Goal: Information Seeking & Learning: Learn about a topic

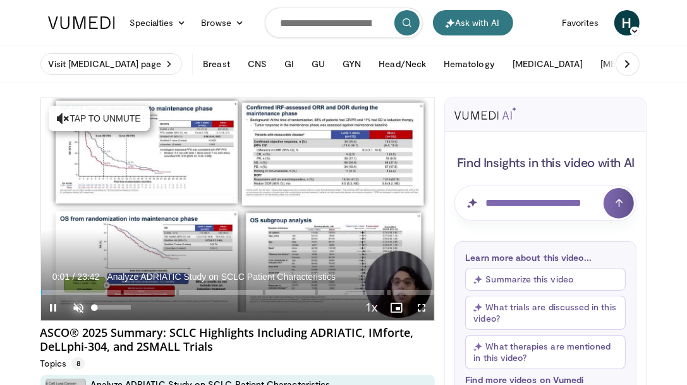
click at [80, 304] on span "Video Player" at bounding box center [78, 307] width 25 height 25
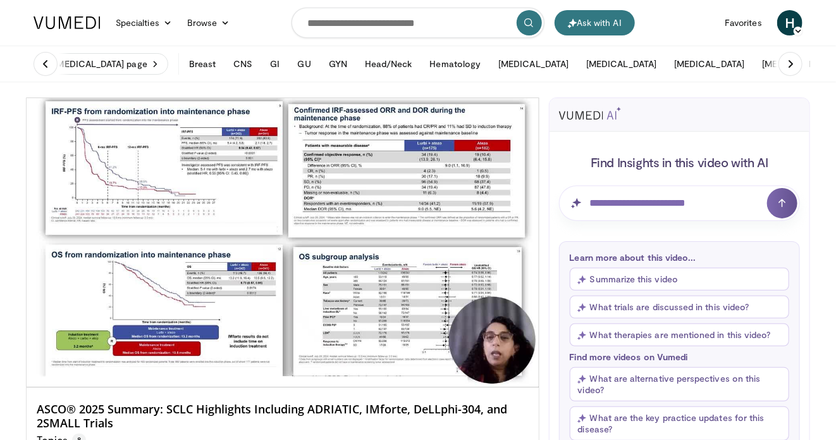
click at [416, 384] on div "Topics 8" at bounding box center [283, 437] width 492 height 16
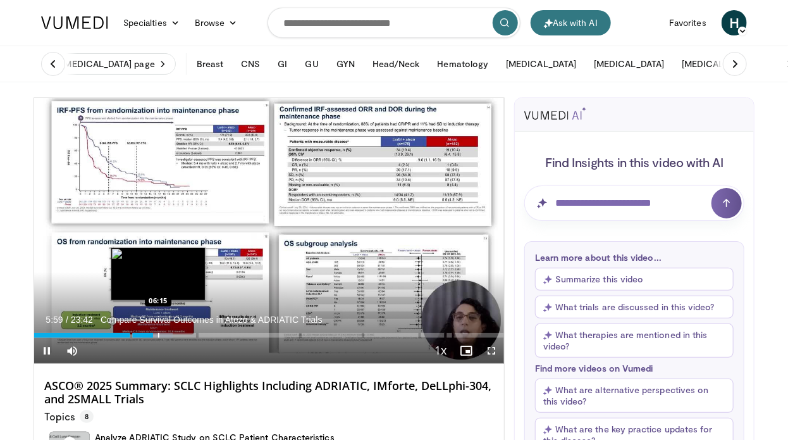
click at [158, 335] on div "Progress Bar" at bounding box center [158, 335] width 1 height 5
click at [167, 335] on div "Progress Bar" at bounding box center [166, 335] width 1 height 5
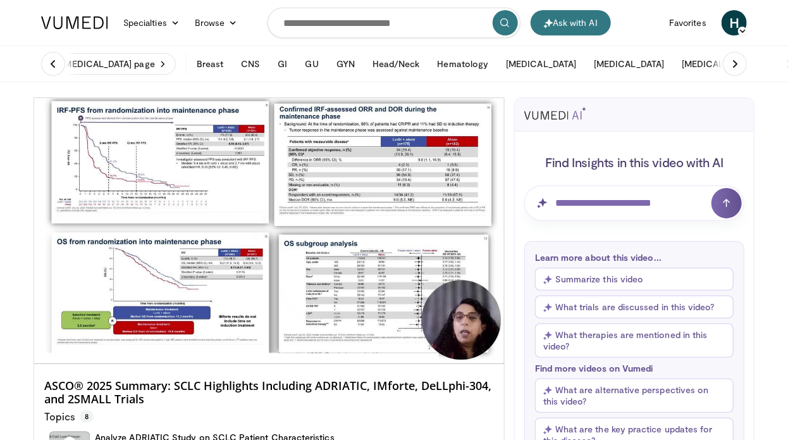
click at [175, 335] on div "10 seconds Tap to unmute" at bounding box center [269, 230] width 470 height 265
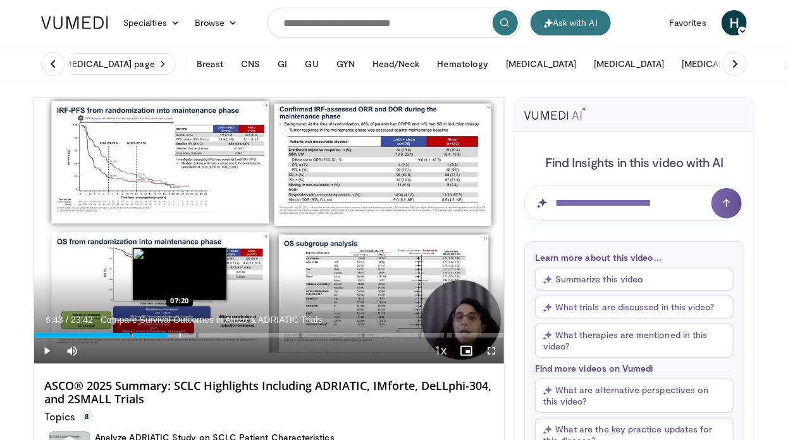
click at [180, 336] on div "Progress Bar" at bounding box center [180, 335] width 1 height 5
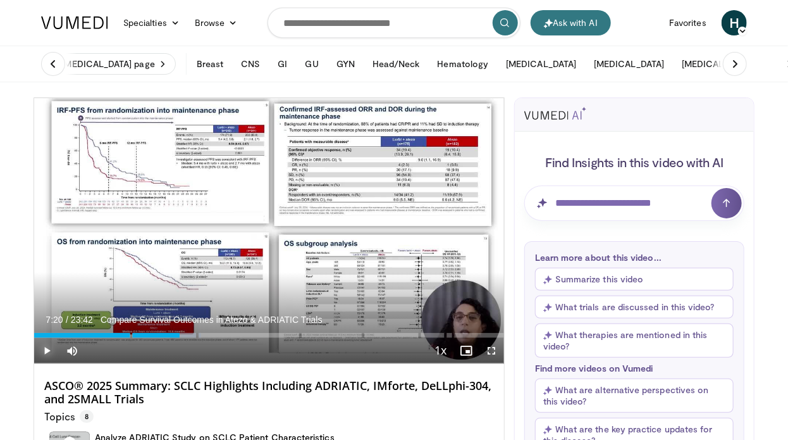
click at [48, 347] on span "Video Player" at bounding box center [46, 350] width 25 height 25
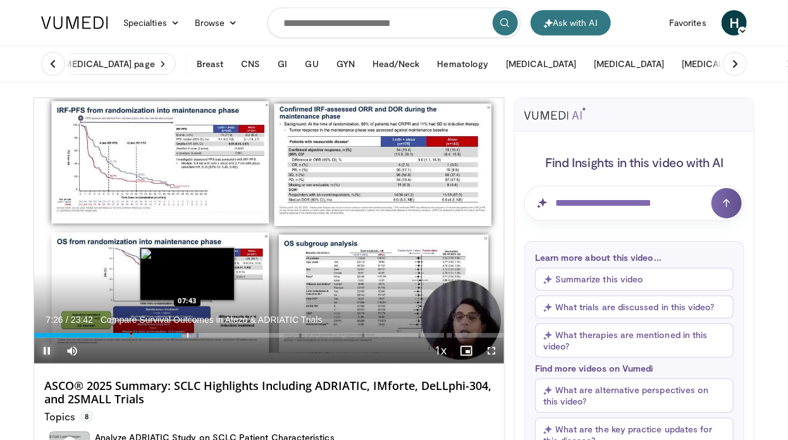
click at [187, 335] on div "Progress Bar" at bounding box center [187, 335] width 1 height 5
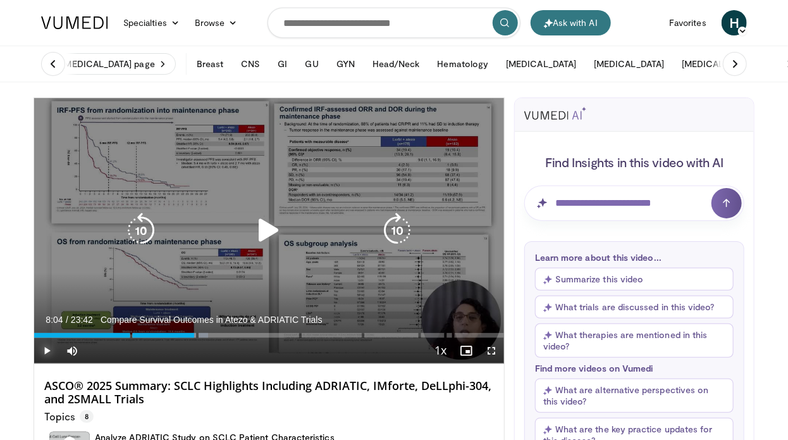
click at [194, 335] on div "Loaded : 36.97% 07:45" at bounding box center [269, 335] width 470 height 5
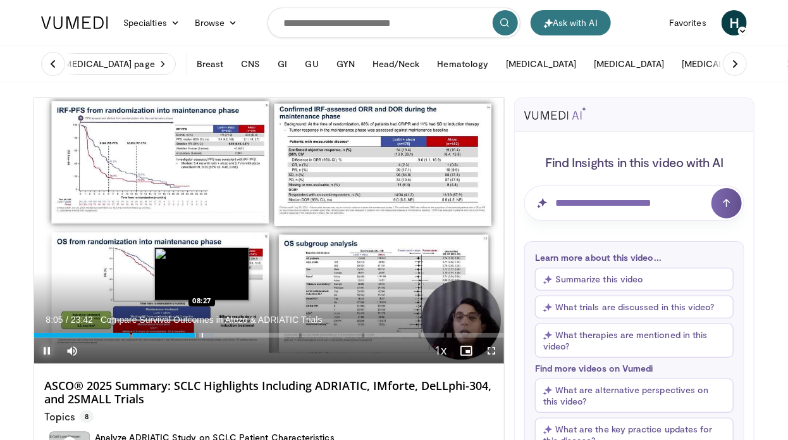
click at [202, 335] on div "Progress Bar" at bounding box center [202, 335] width 1 height 5
click at [210, 335] on div "Progress Bar" at bounding box center [210, 335] width 1 height 5
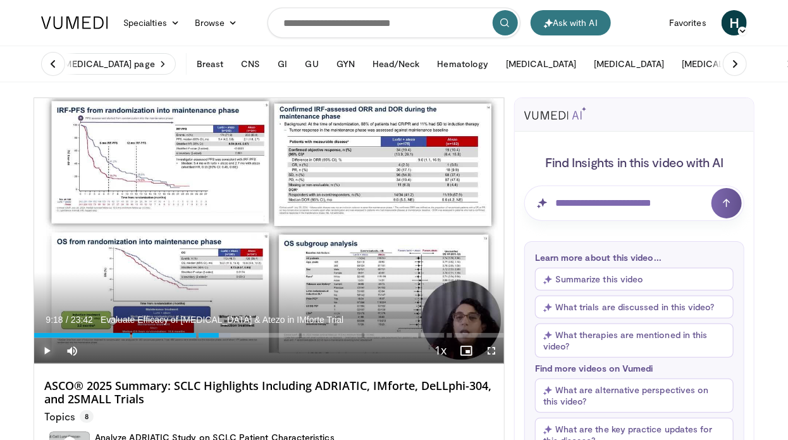
click at [219, 334] on div "Progress Bar" at bounding box center [219, 335] width 1 height 5
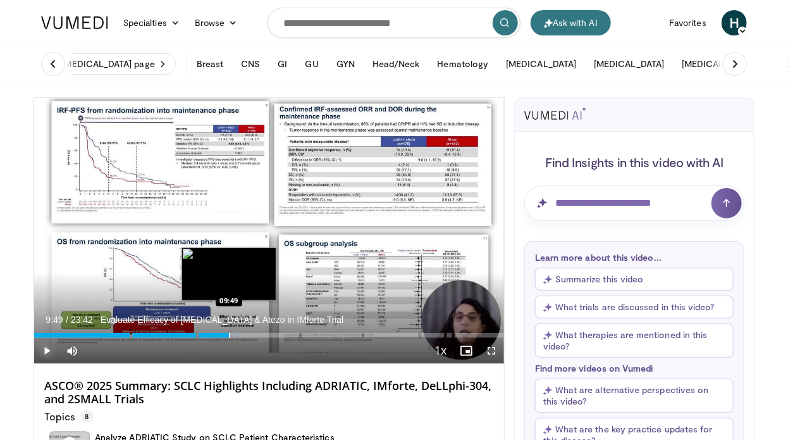
click at [229, 336] on div "Progress Bar" at bounding box center [229, 335] width 1 height 5
click at [244, 335] on div "Progress Bar" at bounding box center [244, 335] width 1 height 5
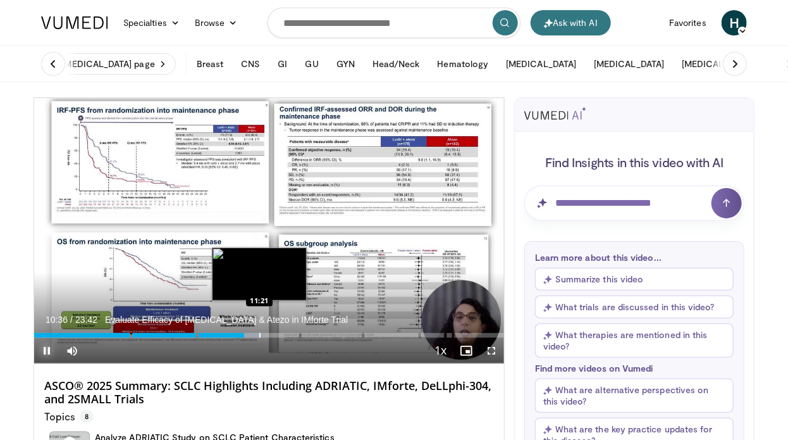
click at [259, 336] on div "Progress Bar" at bounding box center [259, 335] width 1 height 5
click at [273, 336] on div "Progress Bar" at bounding box center [273, 335] width 1 height 5
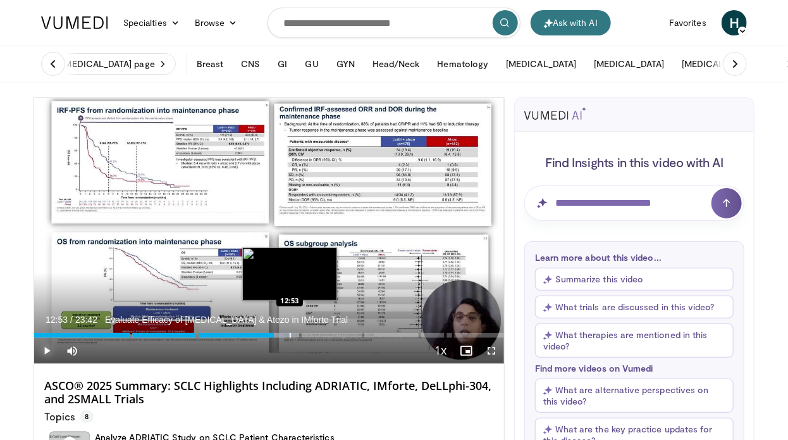
click at [290, 336] on div "Progress Bar" at bounding box center [290, 335] width 1 height 5
click at [305, 333] on div "Progress Bar" at bounding box center [305, 335] width 1 height 5
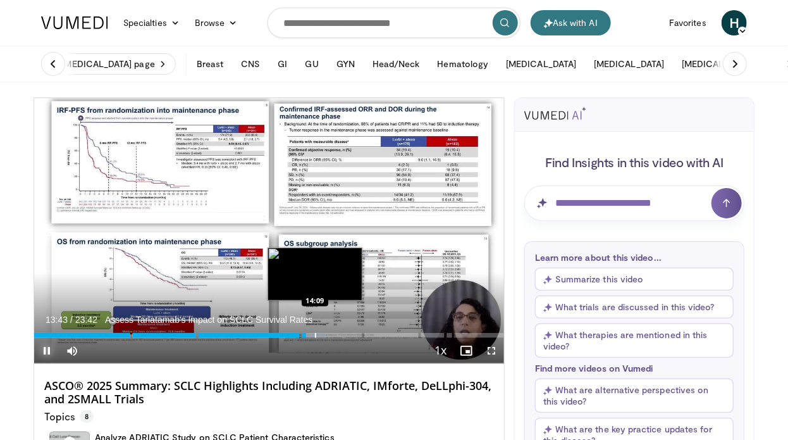
click at [315, 335] on div "Progress Bar" at bounding box center [315, 335] width 1 height 5
click at [323, 333] on div "Progress Bar" at bounding box center [323, 335] width 1 height 5
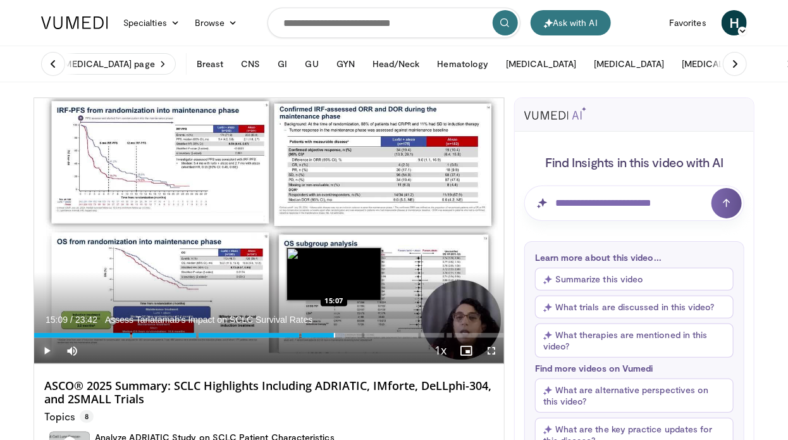
click at [334, 335] on div "Progress Bar" at bounding box center [334, 335] width 1 height 5
click at [343, 333] on div "Progress Bar" at bounding box center [343, 335] width 1 height 5
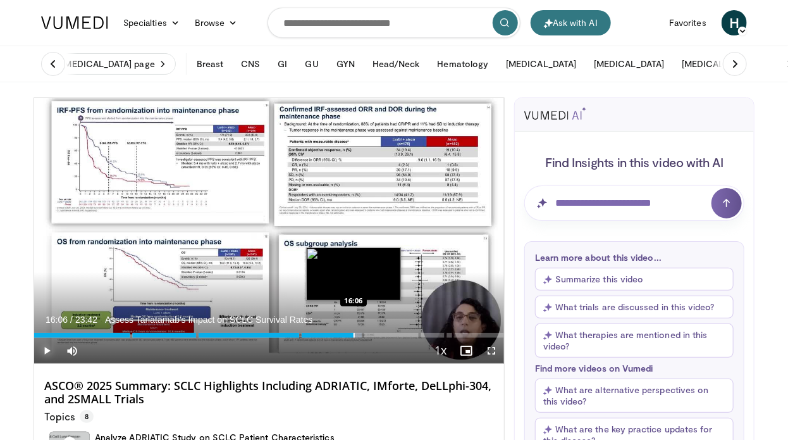
click at [354, 335] on div "Progress Bar" at bounding box center [354, 335] width 1 height 5
click at [362, 333] on div "Loaded : 72.43% 16:09 16:33" at bounding box center [269, 332] width 470 height 12
click at [372, 335] on div "Progress Bar" at bounding box center [372, 335] width 1 height 5
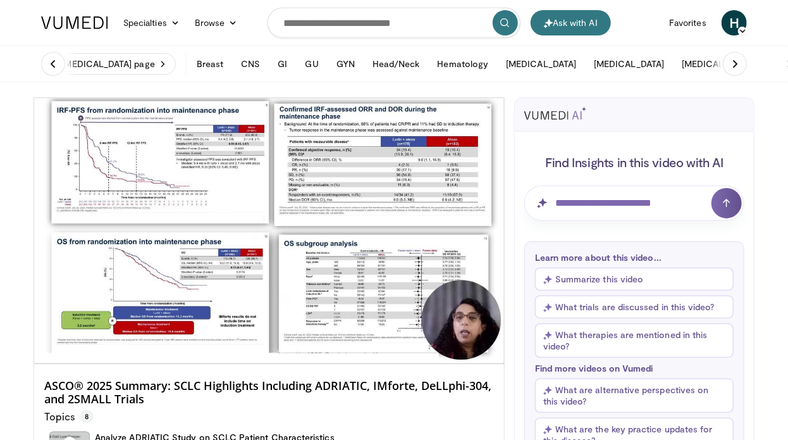
click at [383, 336] on div "10 seconds Tap to unmute" at bounding box center [269, 230] width 470 height 265
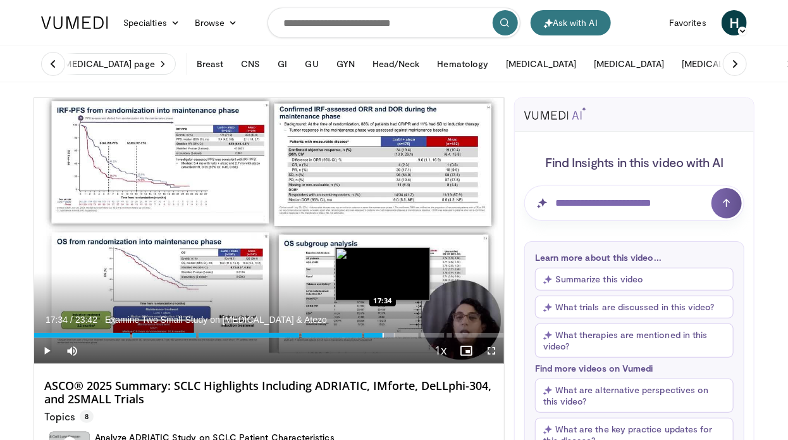
click at [383, 333] on div "Progress Bar" at bounding box center [383, 335] width 1 height 5
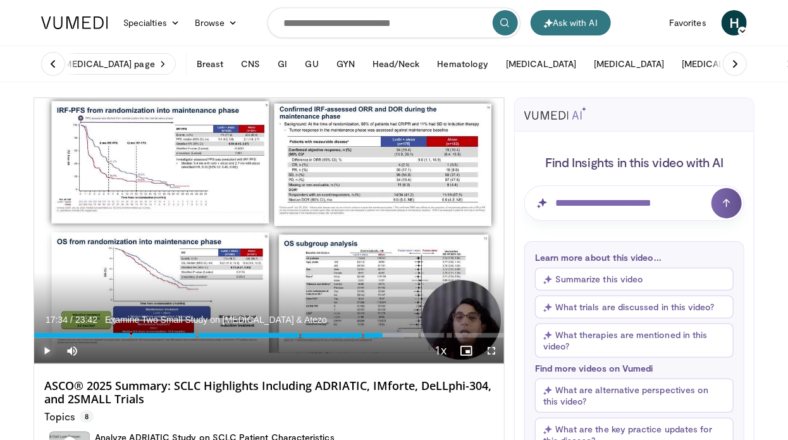
click at [45, 347] on span "Video Player" at bounding box center [46, 350] width 25 height 25
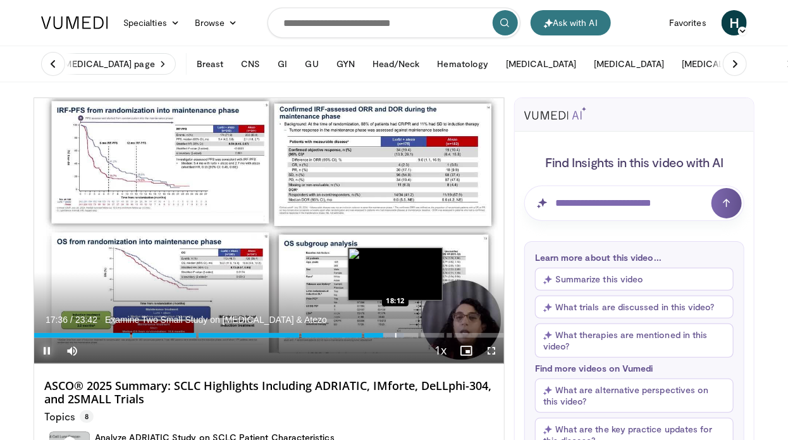
click at [395, 335] on div "Progress Bar" at bounding box center [395, 335] width 1 height 5
click at [412, 333] on div "Progress Bar" at bounding box center [412, 335] width 1 height 5
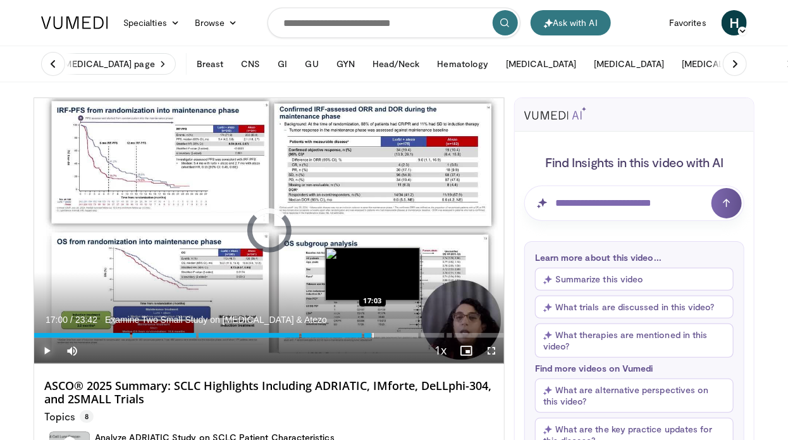
click at [371, 335] on div "19:10" at bounding box center [202, 335] width 337 height 5
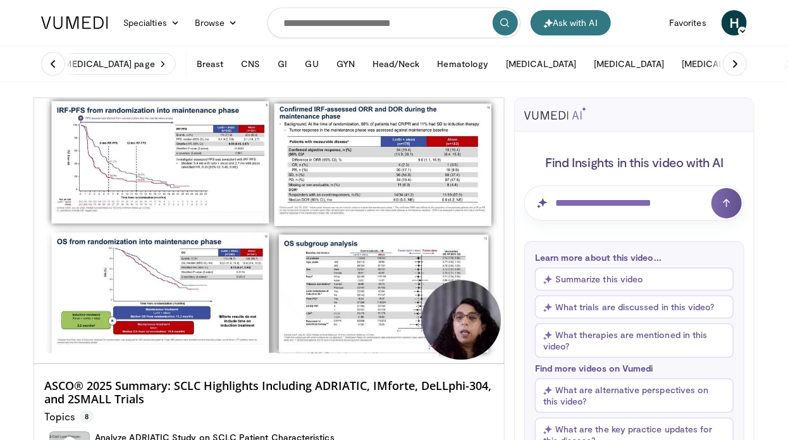
click at [377, 335] on div "10 seconds Tap to unmute" at bounding box center [269, 230] width 470 height 265
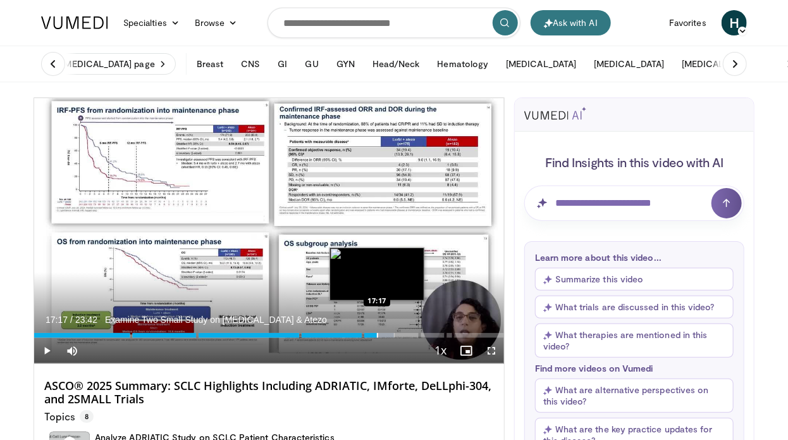
click at [377, 335] on div "Progress Bar" at bounding box center [377, 335] width 1 height 5
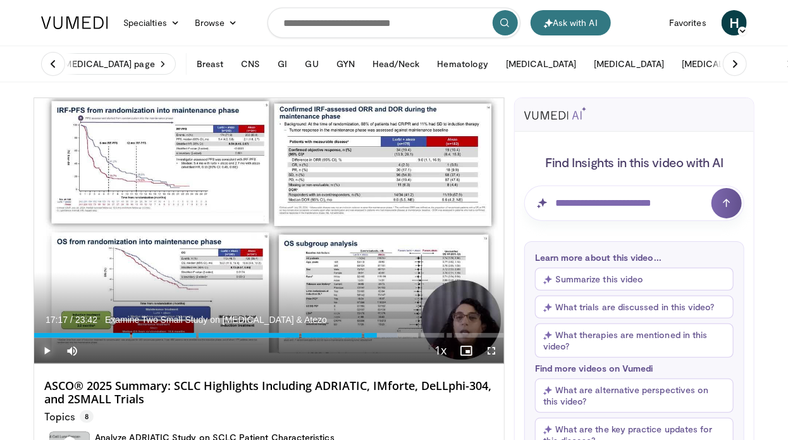
click at [46, 348] on span "Video Player" at bounding box center [46, 350] width 25 height 25
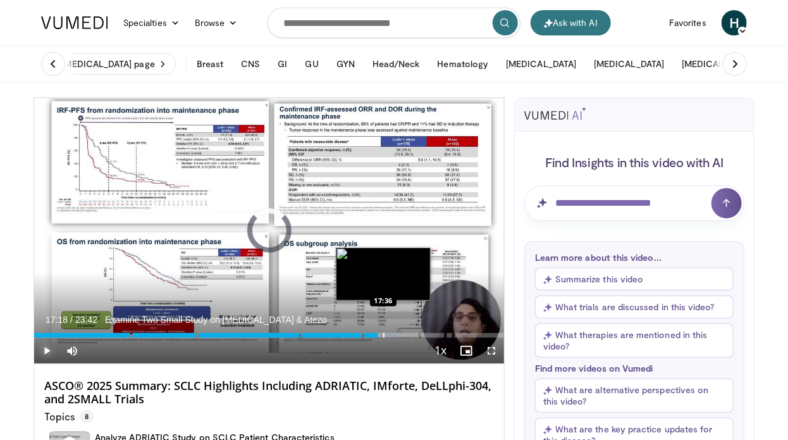
click at [383, 336] on div "Progress Bar" at bounding box center [383, 335] width 1 height 5
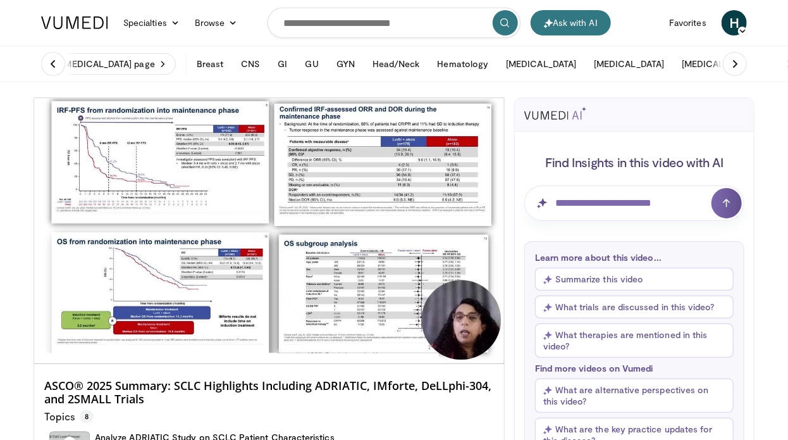
click at [389, 336] on video-js "**********" at bounding box center [269, 231] width 470 height 266
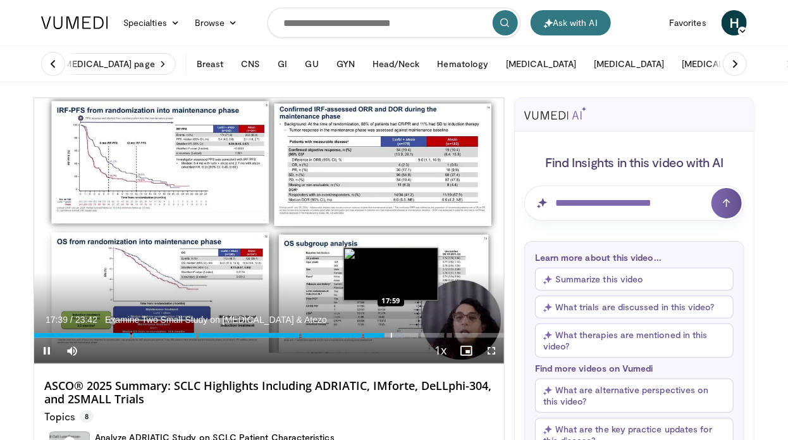
click at [391, 333] on div "Progress Bar" at bounding box center [391, 335] width 1 height 5
click at [398, 333] on video-js "**********" at bounding box center [269, 231] width 470 height 266
click at [405, 333] on div "Progress Bar" at bounding box center [405, 335] width 1 height 5
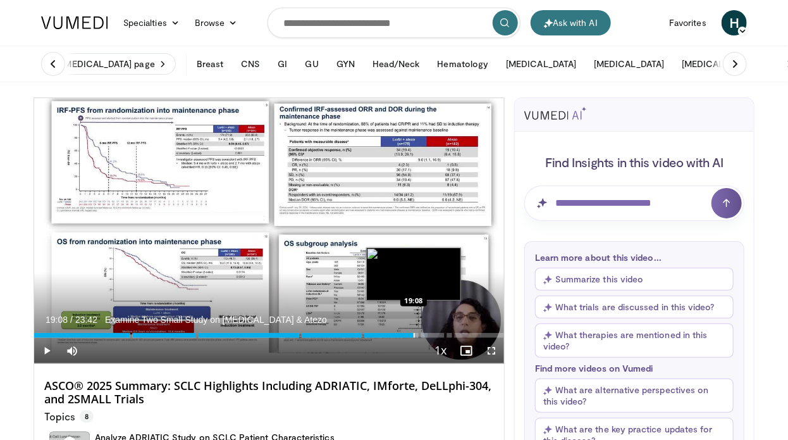
click at [414, 335] on div "Progress Bar" at bounding box center [414, 335] width 1 height 5
click at [427, 333] on div "Loaded : 85.09% 19:48" at bounding box center [269, 335] width 470 height 5
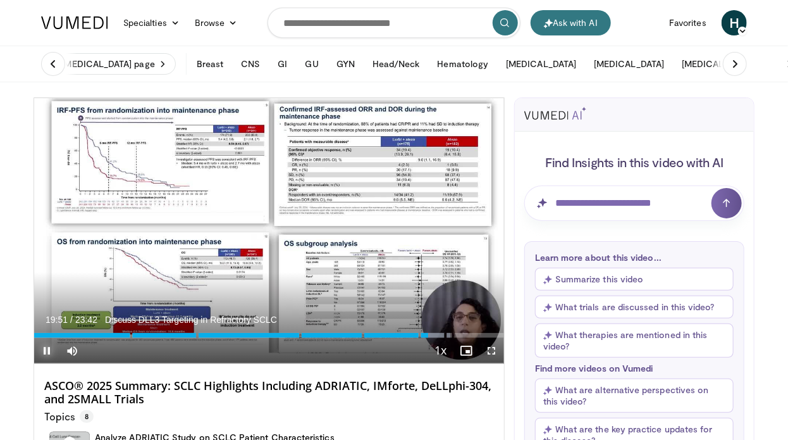
click at [46, 348] on span "Video Player" at bounding box center [46, 350] width 25 height 25
click at [44, 348] on span "Video Player" at bounding box center [46, 350] width 25 height 25
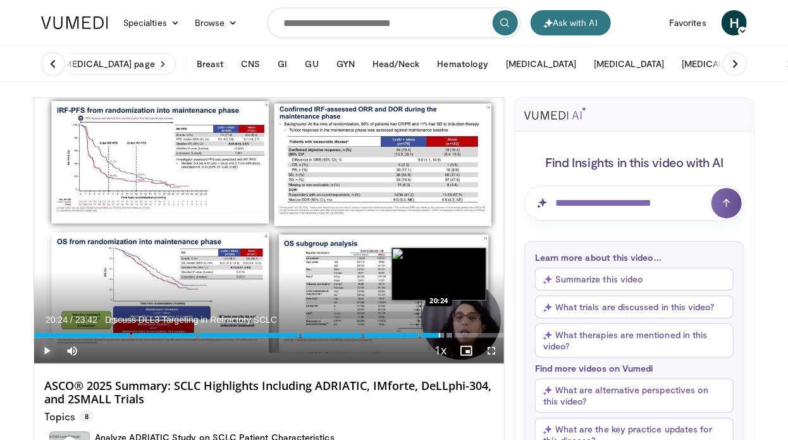
click at [439, 336] on div "Progress Bar" at bounding box center [439, 335] width 1 height 5
click at [449, 336] on div "Progress Bar" at bounding box center [449, 335] width 1 height 5
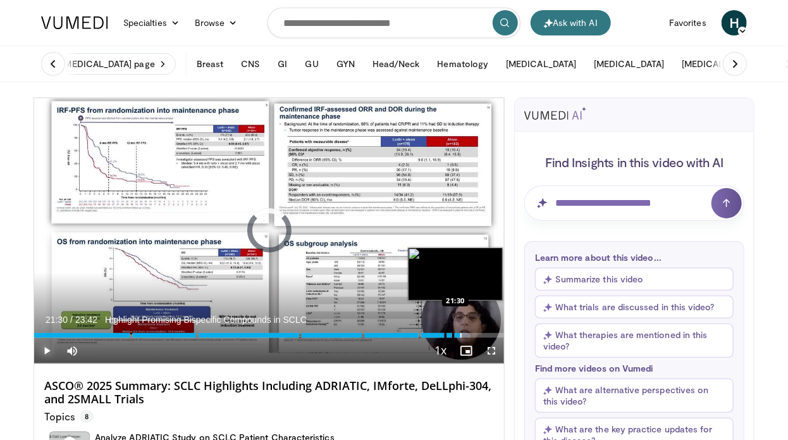
click at [460, 335] on div "Progress Bar" at bounding box center [460, 335] width 1 height 5
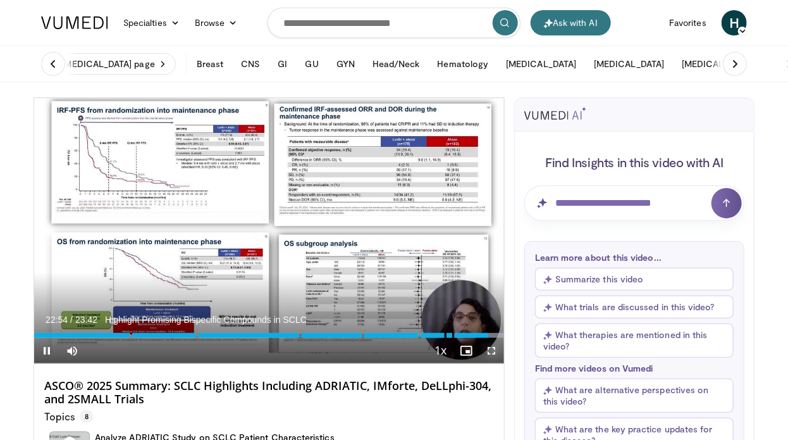
click at [491, 348] on span "Video Player" at bounding box center [491, 350] width 25 height 25
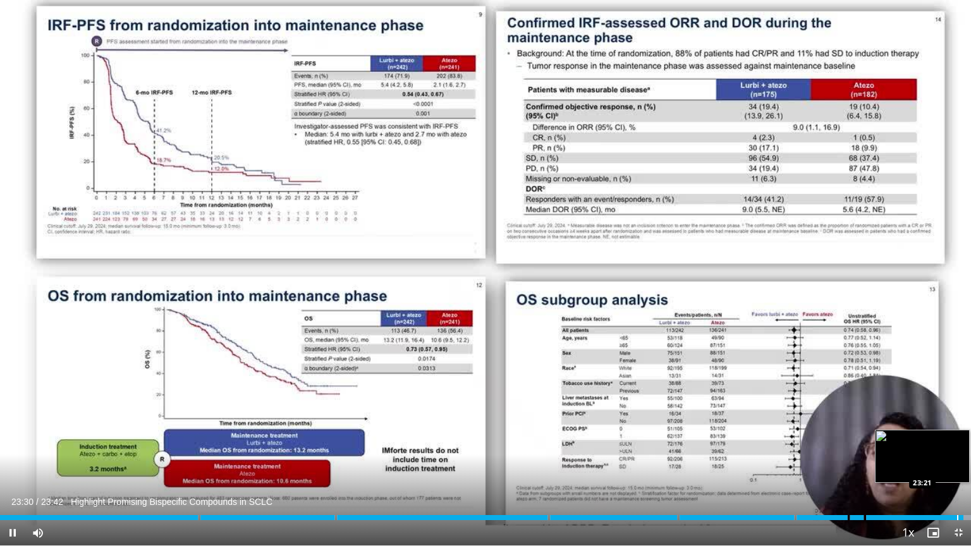
click at [696, 384] on div "Progress Bar" at bounding box center [957, 517] width 1 height 5
click at [14, 384] on span "Video Player" at bounding box center [12, 532] width 25 height 25
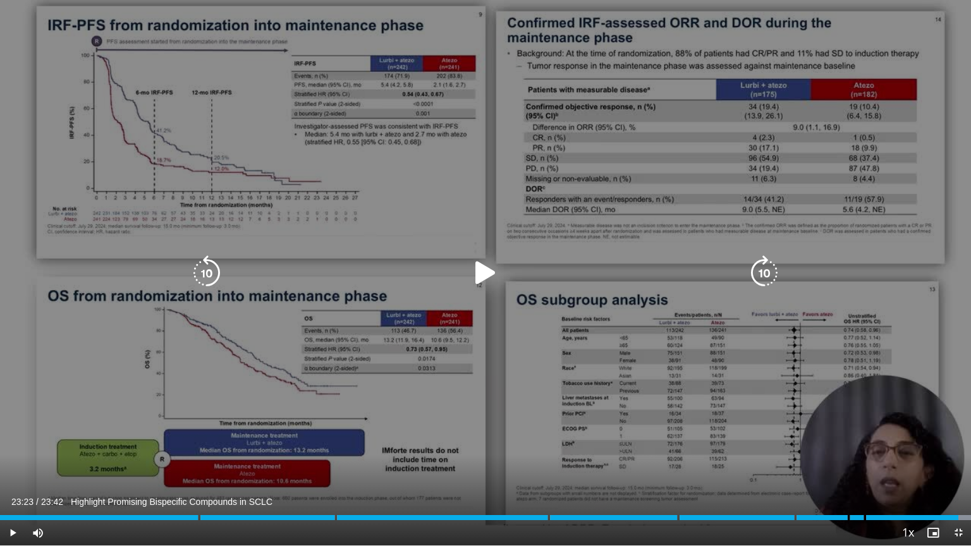
click at [696, 18] on div "10 seconds Tap to unmute" at bounding box center [485, 273] width 971 height 546
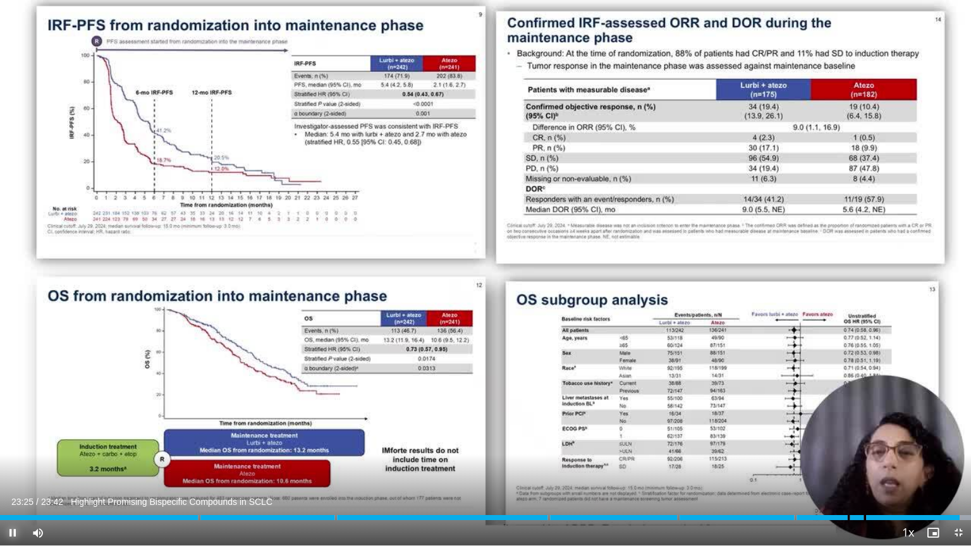
click at [10, 384] on span "Video Player" at bounding box center [12, 532] width 25 height 25
click at [696, 384] on span "Video Player" at bounding box center [958, 532] width 25 height 25
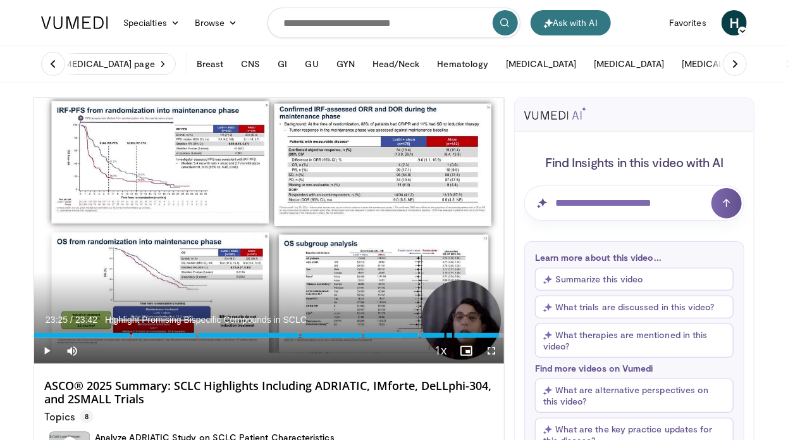
drag, startPoint x: 378, startPoint y: 416, endPoint x: 387, endPoint y: 409, distance: 10.9
click at [378, 384] on div "Topics 8" at bounding box center [269, 414] width 450 height 16
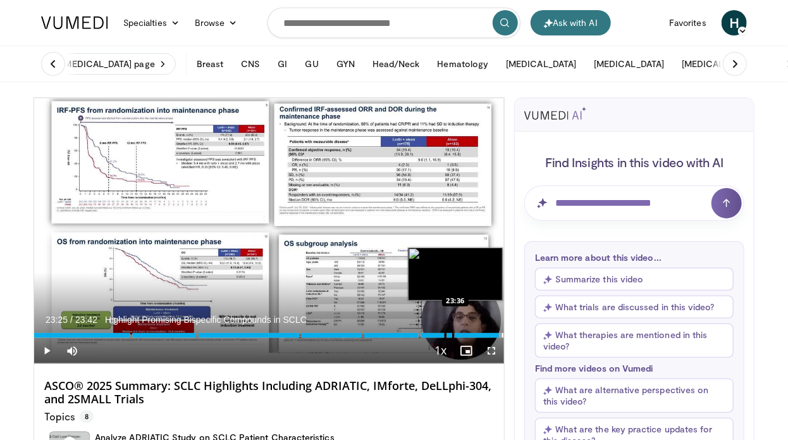
click at [502, 333] on div "Progress Bar" at bounding box center [502, 335] width 1 height 5
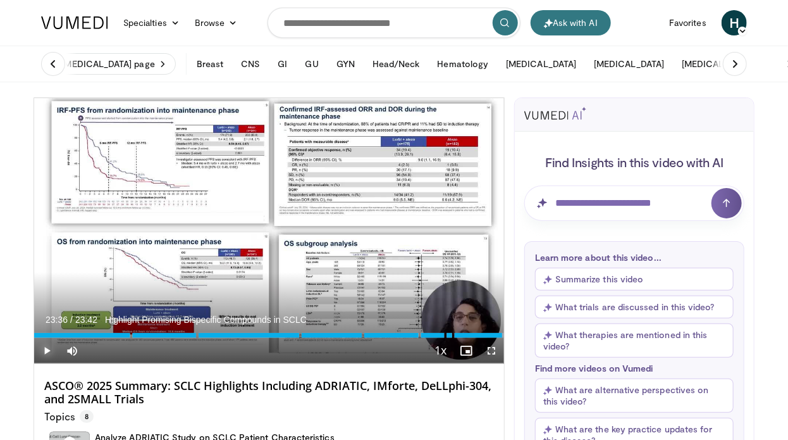
click at [47, 351] on span "Video Player" at bounding box center [46, 350] width 25 height 25
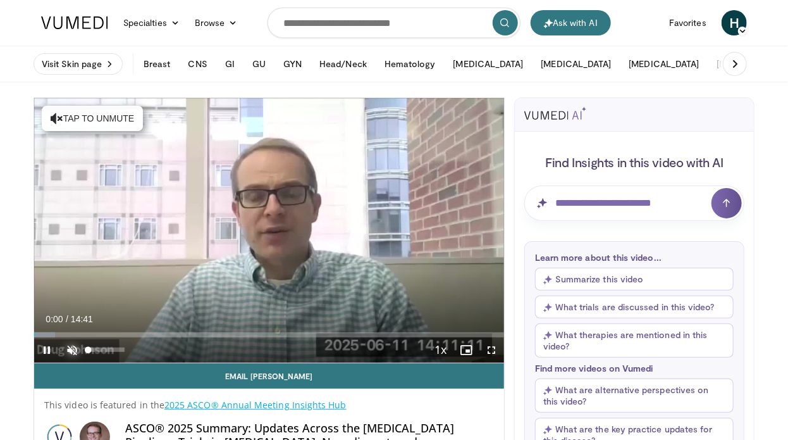
click at [73, 347] on span "Video Player" at bounding box center [71, 349] width 25 height 25
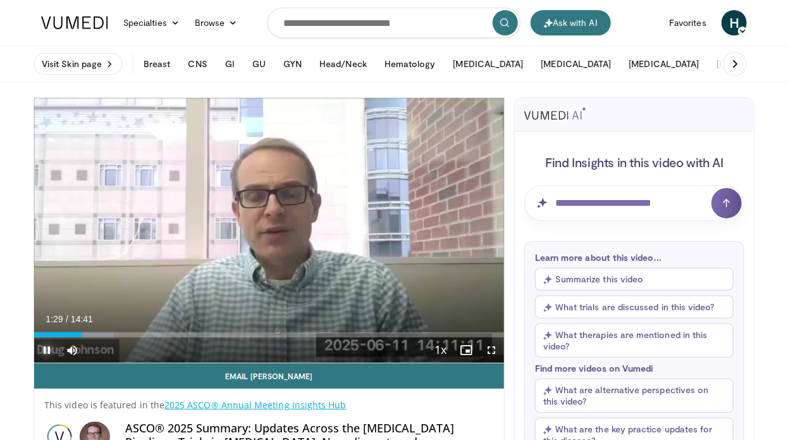
click at [46, 350] on span "Video Player" at bounding box center [46, 349] width 25 height 25
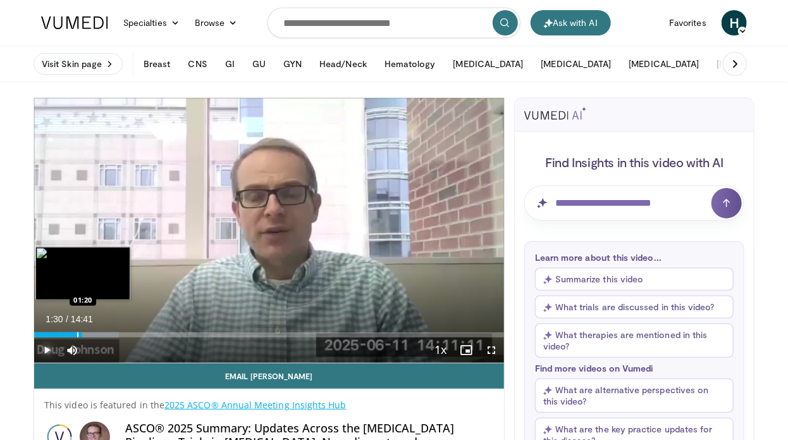
click at [77, 334] on div "Progress Bar" at bounding box center [77, 334] width 1 height 5
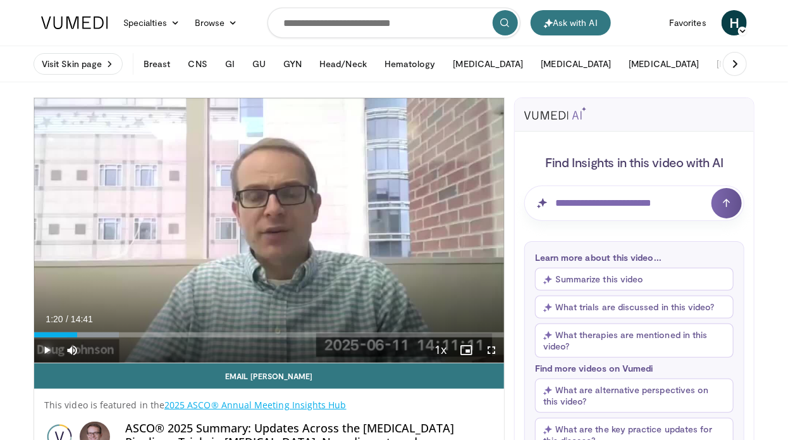
click at [42, 347] on span "Video Player" at bounding box center [46, 349] width 25 height 25
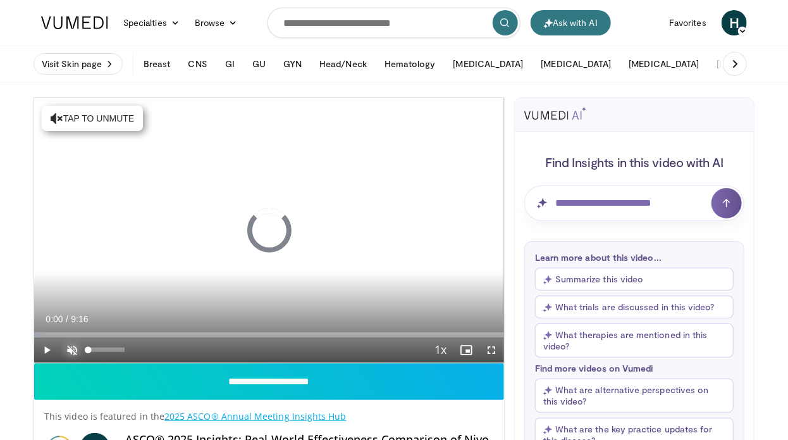
click at [71, 347] on span "Video Player" at bounding box center [71, 349] width 25 height 25
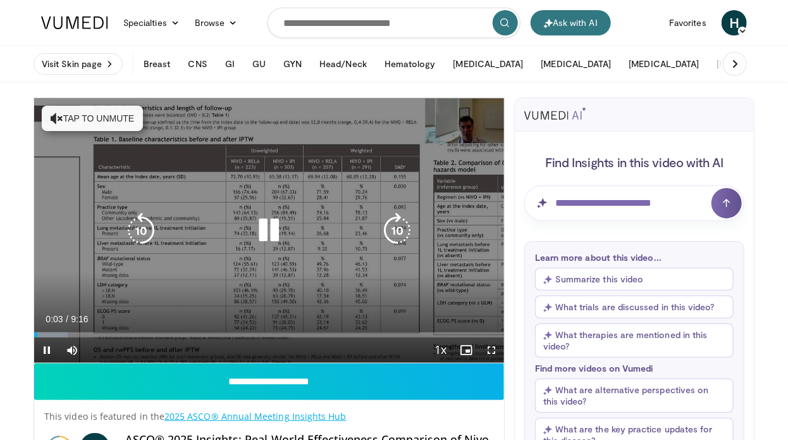
click at [75, 117] on button "Tap to unmute" at bounding box center [92, 118] width 101 height 25
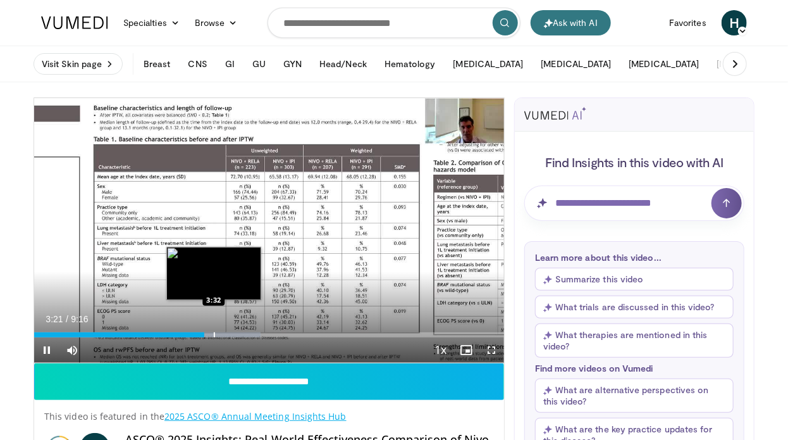
click at [214, 335] on div "Progress Bar" at bounding box center [214, 334] width 1 height 5
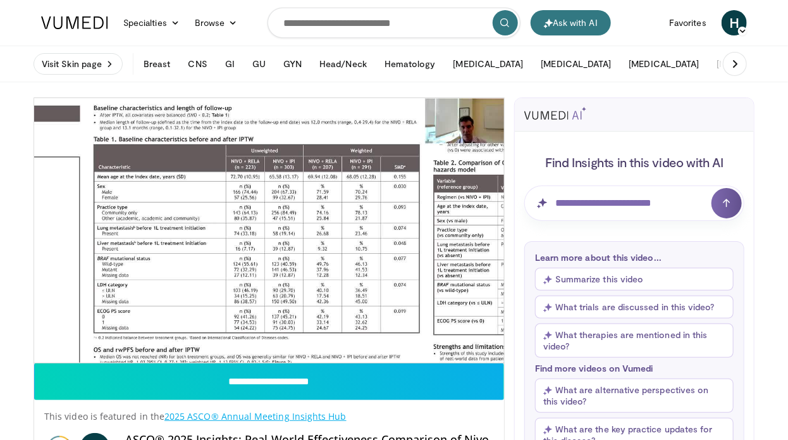
click at [230, 335] on div "10 seconds Tap to unmute" at bounding box center [269, 230] width 470 height 264
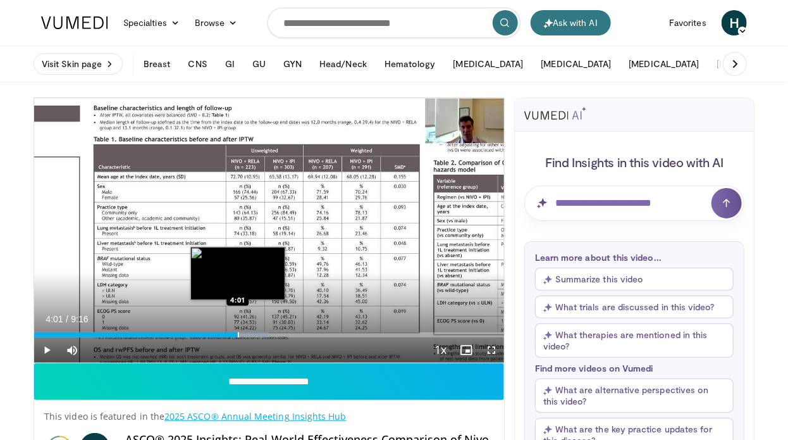
click at [238, 336] on div "Progress Bar" at bounding box center [238, 334] width 1 height 5
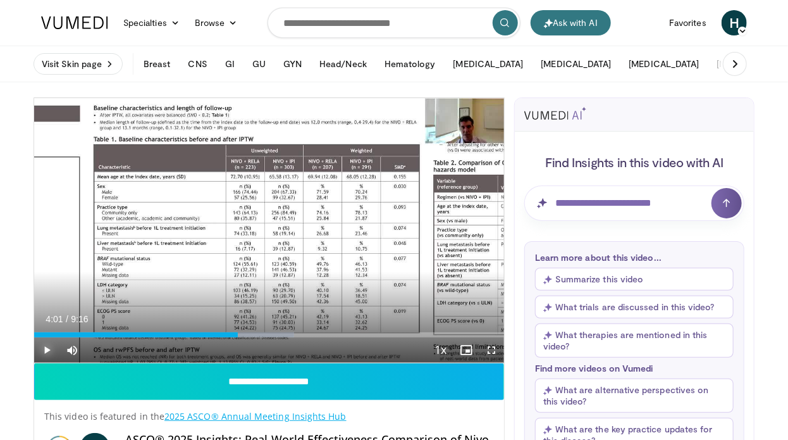
click at [48, 346] on span "Video Player" at bounding box center [46, 349] width 25 height 25
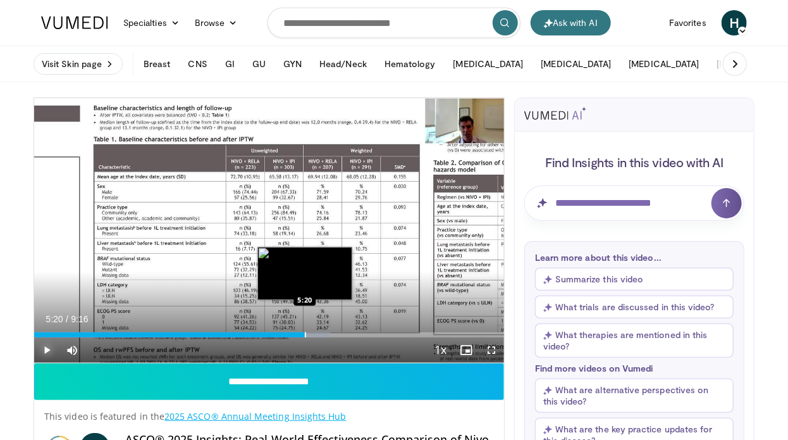
click at [305, 332] on div "Progress Bar" at bounding box center [305, 334] width 1 height 5
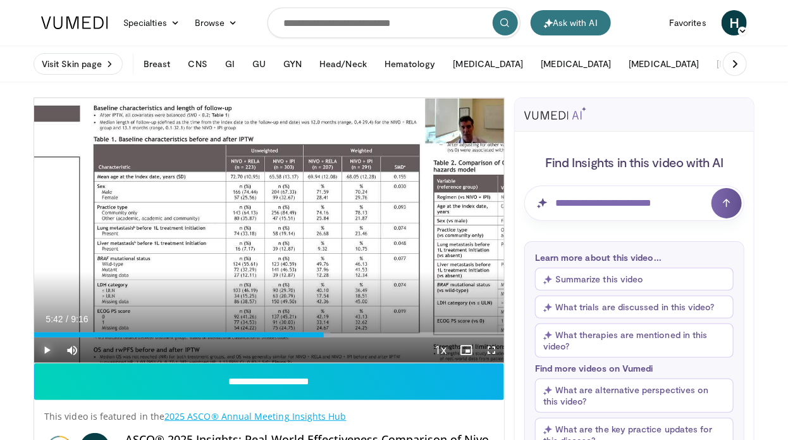
click at [324, 333] on div "Progress Bar" at bounding box center [324, 334] width 1 height 5
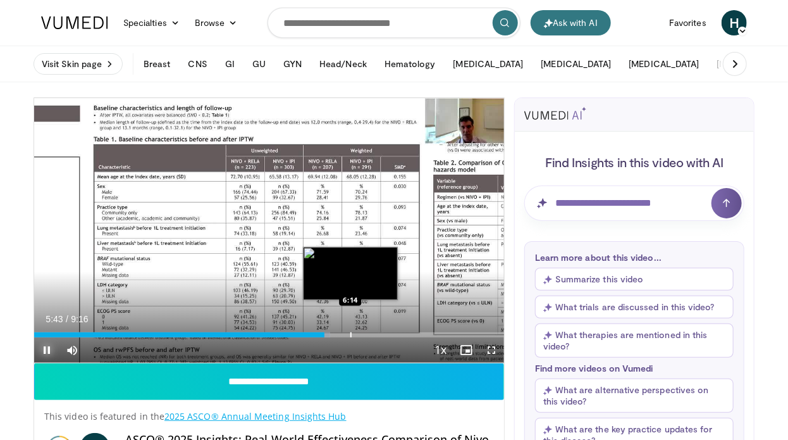
click at [351, 333] on div "Progress Bar" at bounding box center [350, 334] width 1 height 5
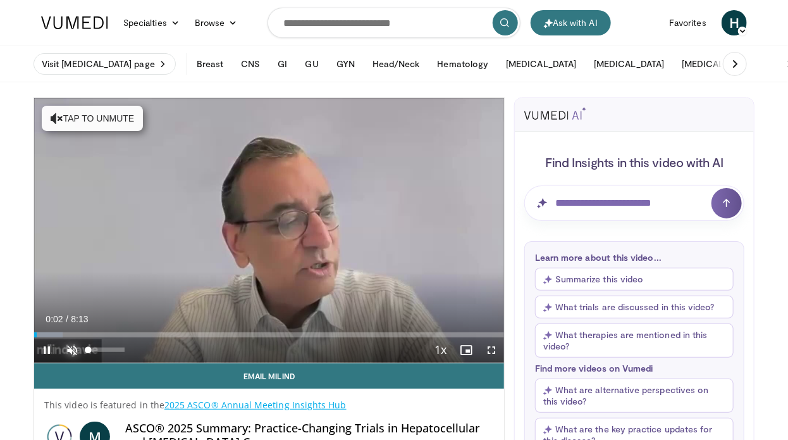
click at [70, 348] on span "Video Player" at bounding box center [71, 349] width 25 height 25
